Goal: Task Accomplishment & Management: Use online tool/utility

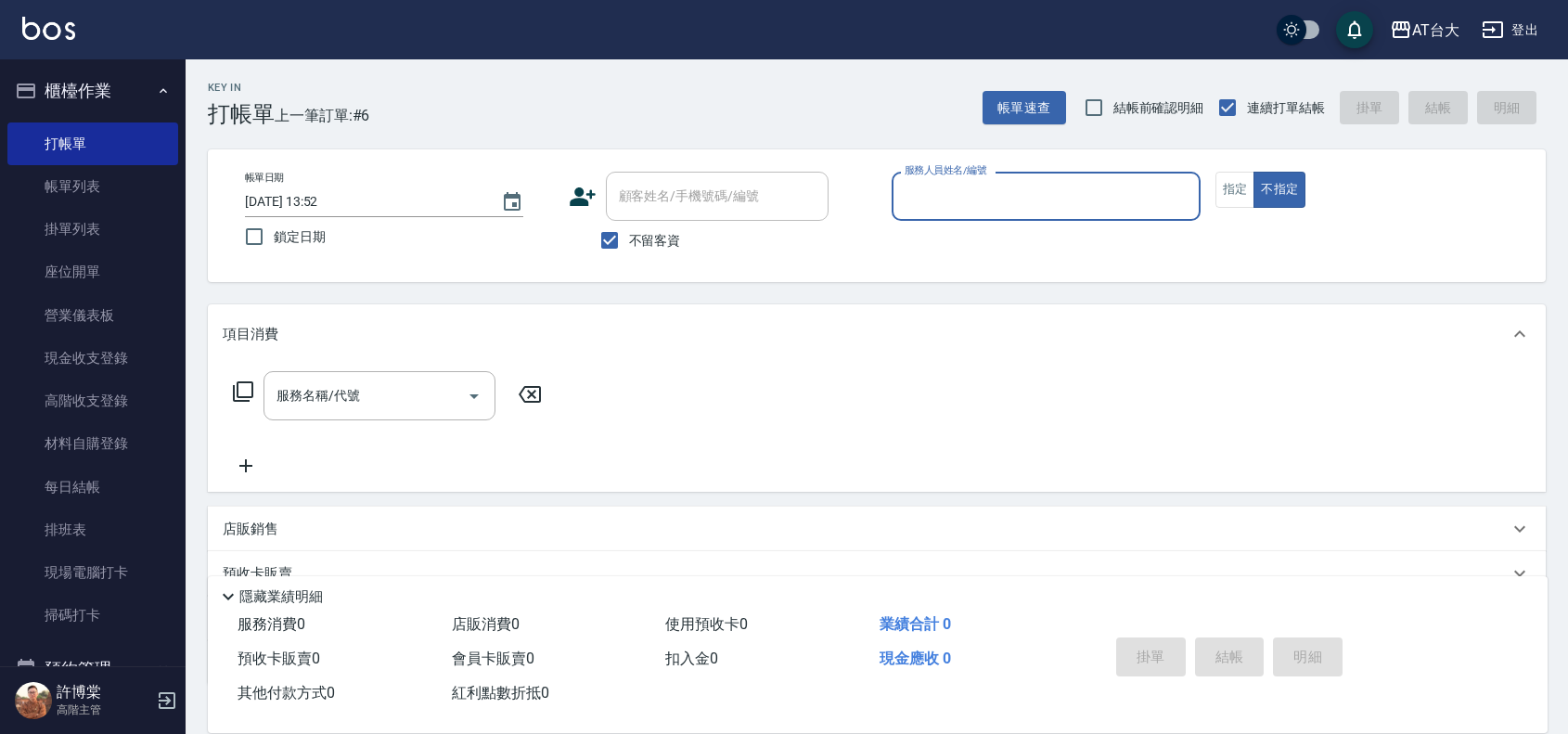
click at [990, 183] on input "服務人員姓名/編號" at bounding box center [1046, 196] width 292 height 33
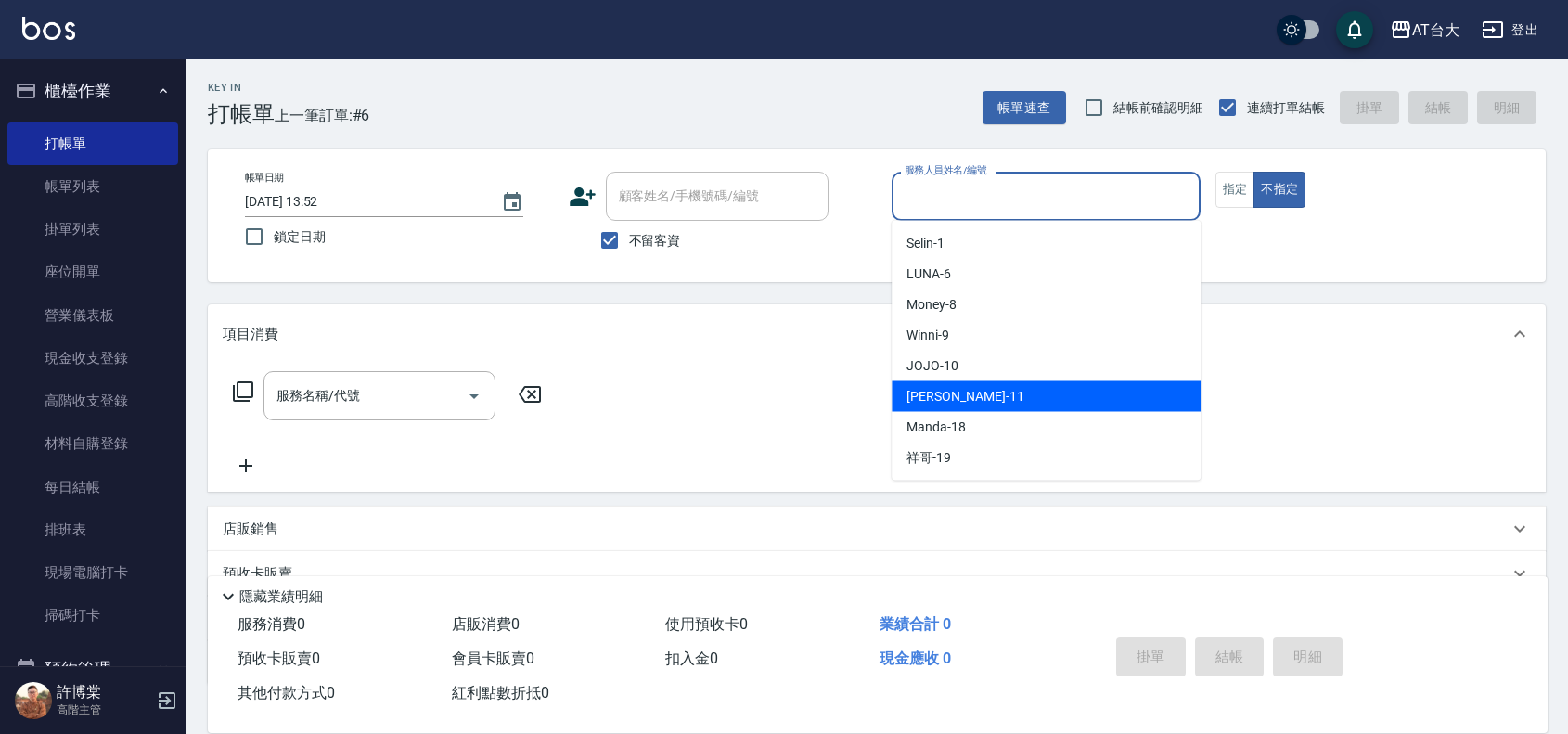
drag, startPoint x: 1004, startPoint y: 402, endPoint x: 965, endPoint y: 400, distance: 39.1
click at [1004, 402] on div "[PERSON_NAME] -11" at bounding box center [1047, 397] width 309 height 31
type input "[PERSON_NAME]-11"
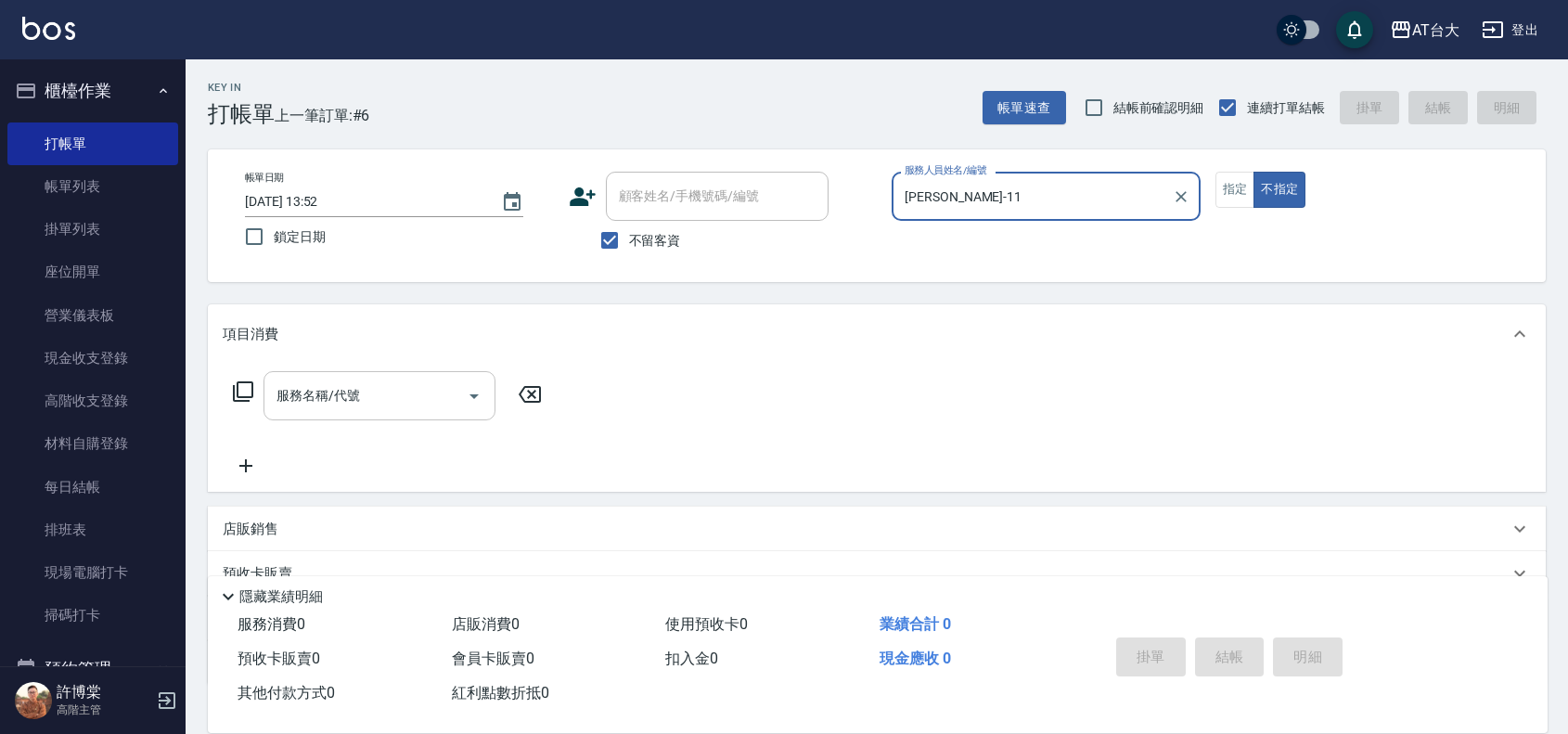
click at [359, 407] on input "服務名稱/代號" at bounding box center [366, 396] width 187 height 33
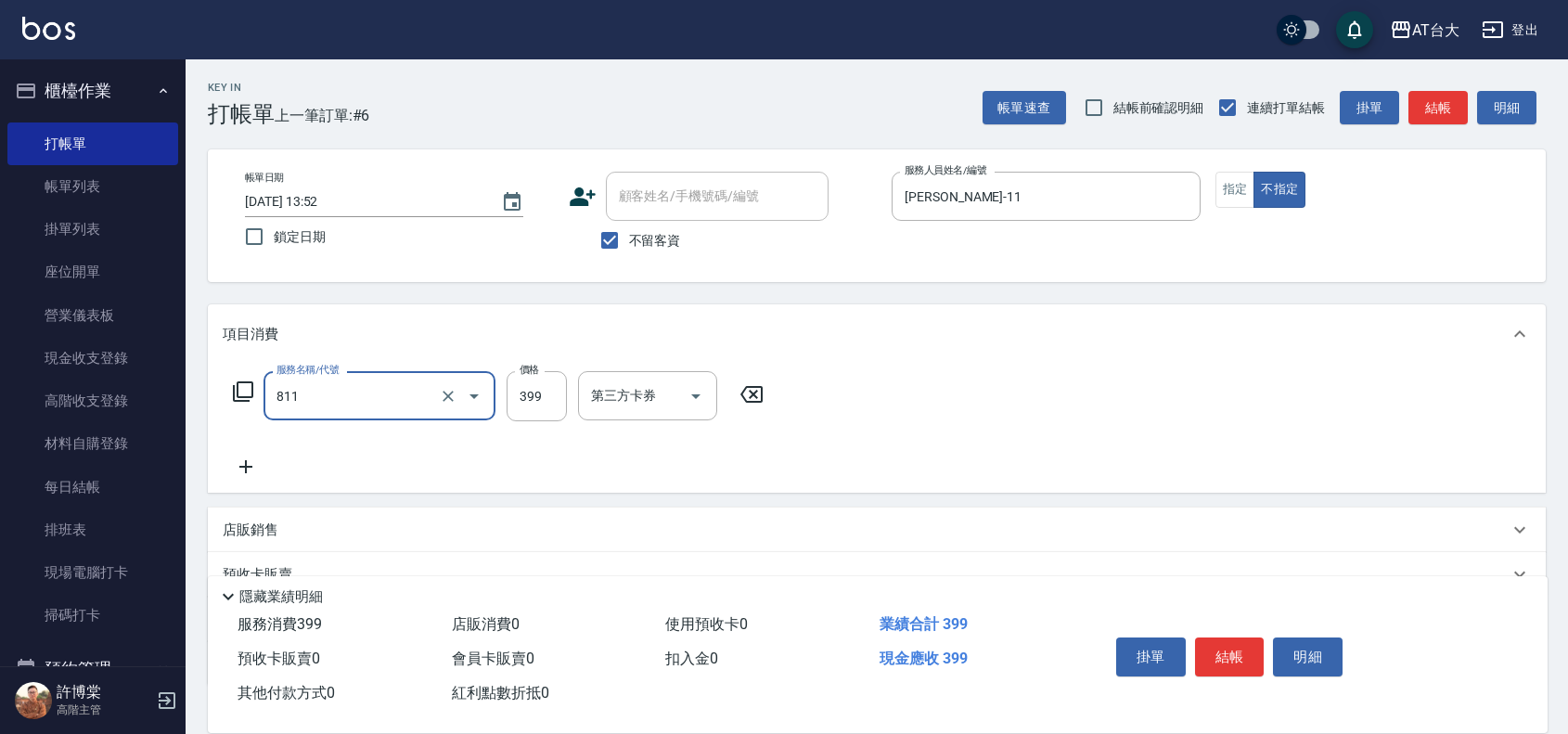
type input "洗+剪(811)"
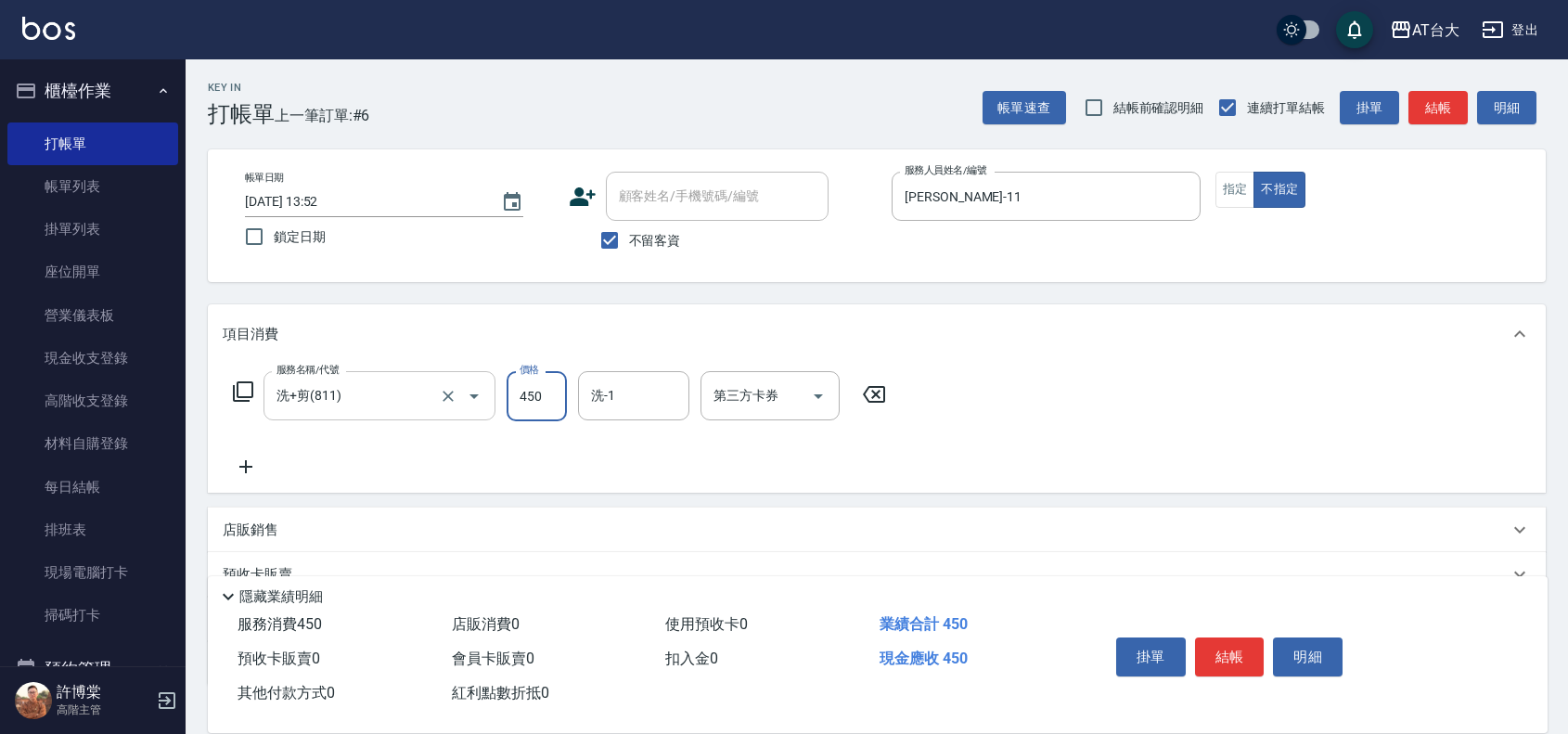
type input "450"
click at [1227, 650] on button "結帳" at bounding box center [1230, 656] width 70 height 39
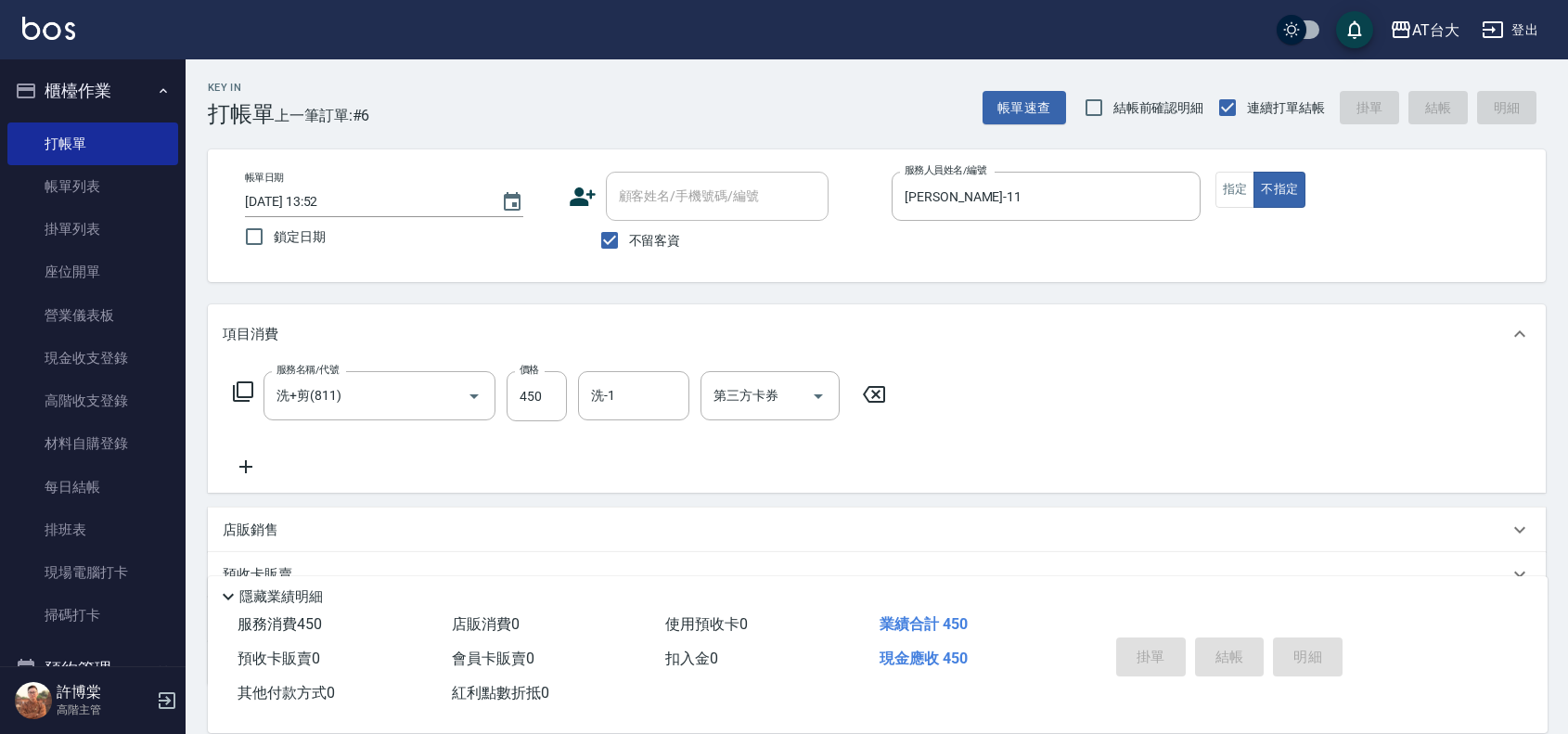
type input "[DATE] 14:54"
